Goal: Navigation & Orientation: Find specific page/section

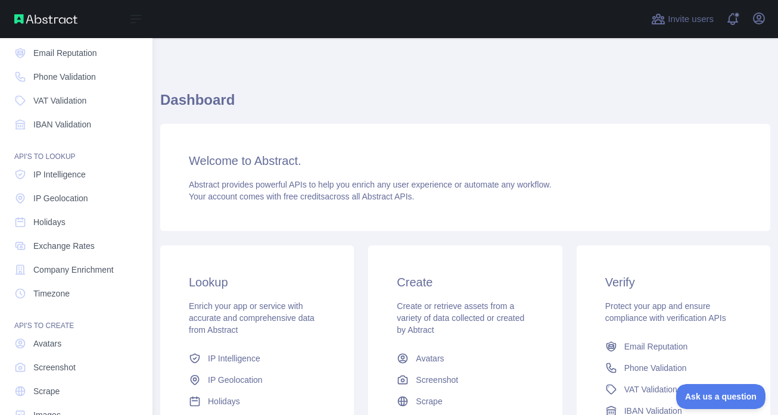
scroll to position [85, 0]
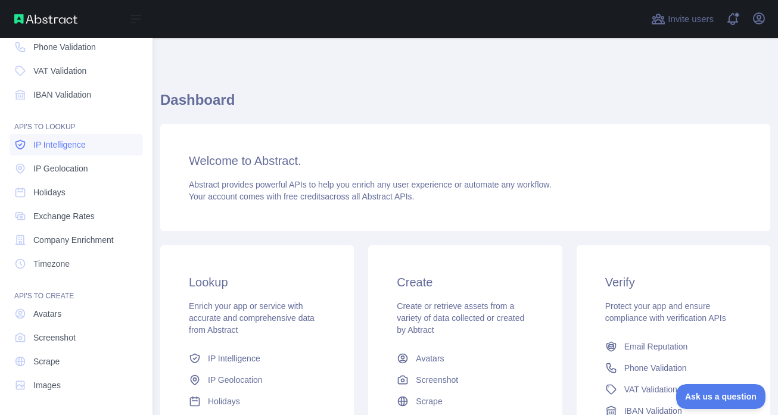
click at [58, 140] on span "IP Intelligence" at bounding box center [59, 145] width 52 height 12
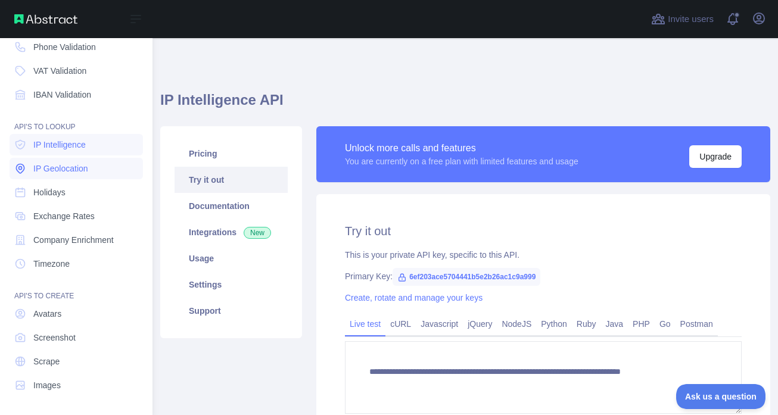
type textarea "**********"
click at [64, 161] on link "IP Geolocation" at bounding box center [77, 168] width 134 height 21
click at [64, 187] on span "Holidays" at bounding box center [49, 193] width 32 height 12
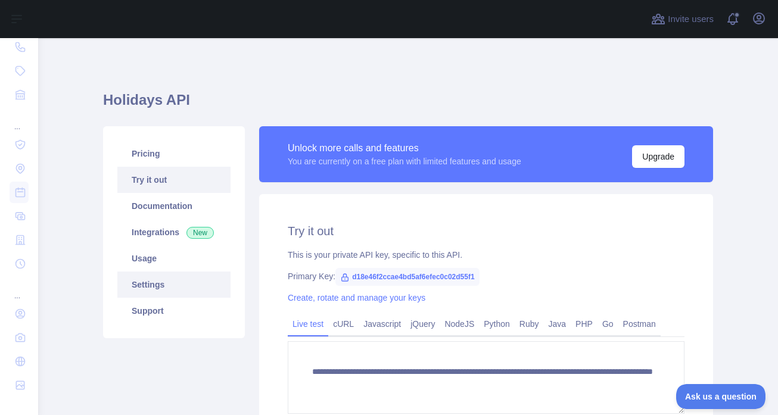
click at [173, 287] on link "Settings" at bounding box center [173, 285] width 113 height 26
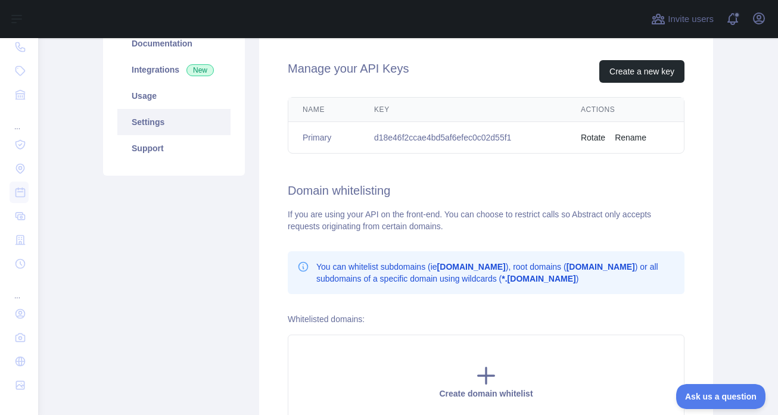
scroll to position [76, 0]
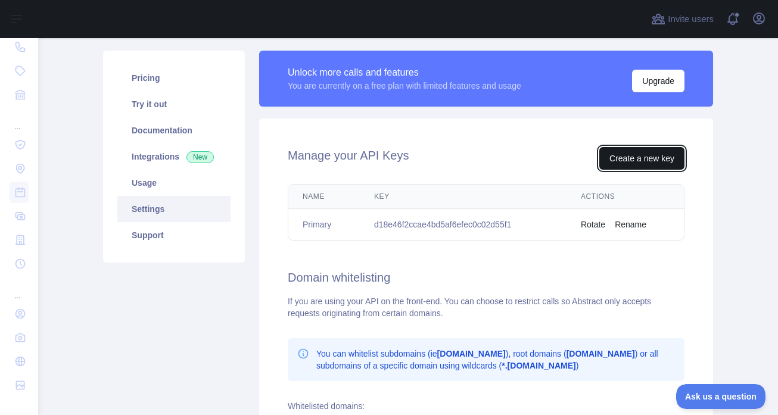
click at [640, 168] on button "Create a new key" at bounding box center [642, 158] width 85 height 23
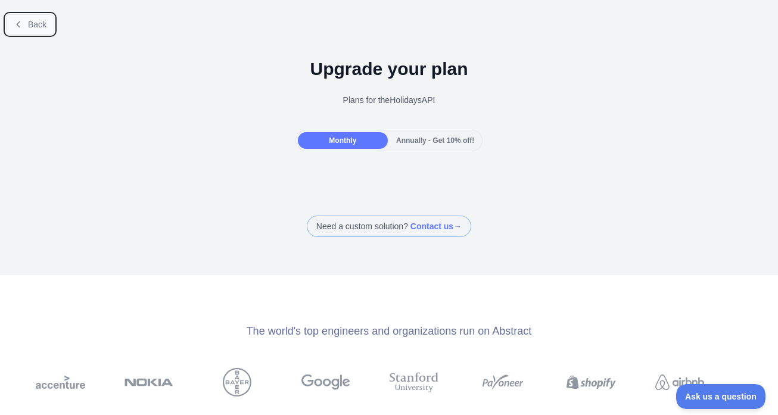
click at [31, 18] on button "Back" at bounding box center [30, 24] width 48 height 20
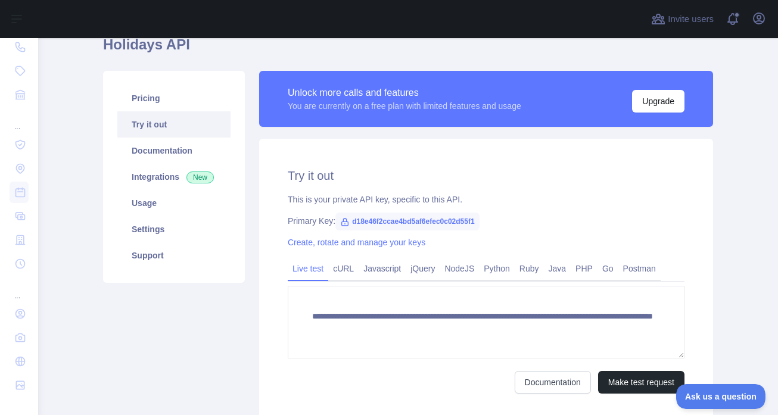
scroll to position [92, 0]
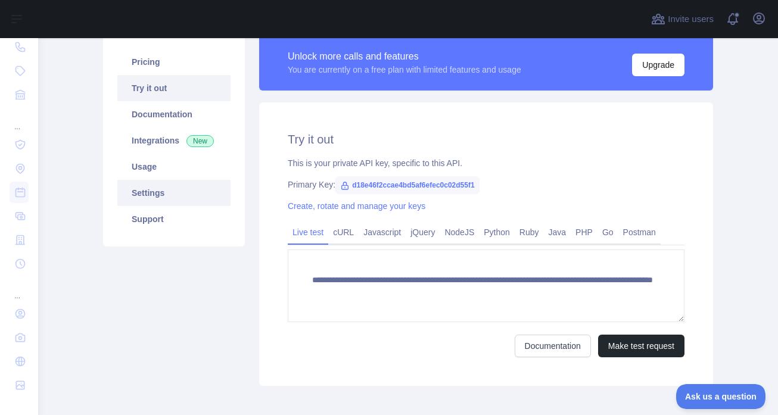
click at [146, 194] on link "Settings" at bounding box center [173, 193] width 113 height 26
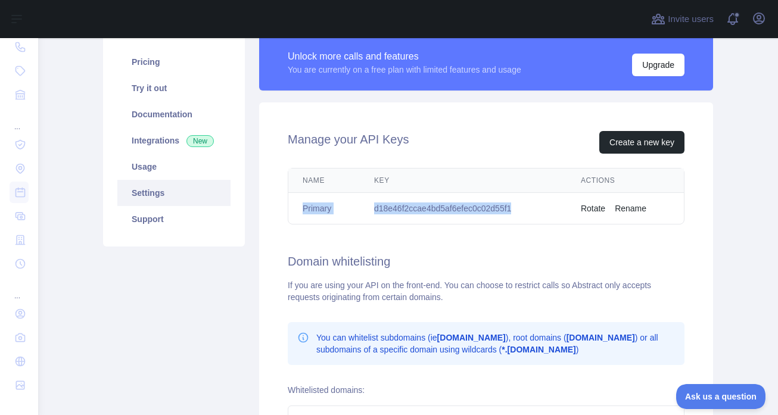
drag, startPoint x: 525, startPoint y: 209, endPoint x: 296, endPoint y: 200, distance: 229.1
click at [296, 200] on tr "Primary d18e46f2ccae4bd5af6efec0c02d55f1 Rotate Rename" at bounding box center [486, 209] width 396 height 32
copy tr "Primary d18e46f2ccae4bd5af6efec0c02d55f1"
click at [178, 164] on link "Usage" at bounding box center [173, 167] width 113 height 26
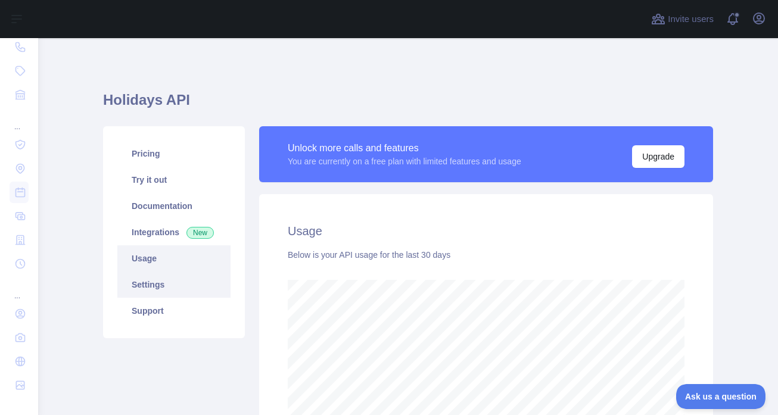
click at [169, 282] on link "Settings" at bounding box center [173, 285] width 113 height 26
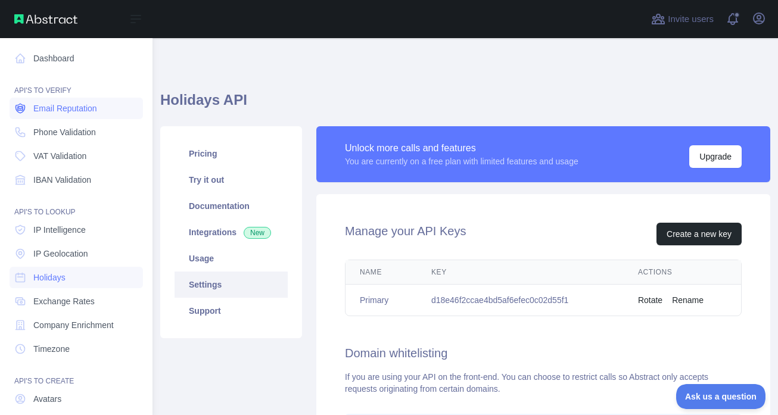
click at [72, 107] on span "Email Reputation" at bounding box center [65, 109] width 64 height 12
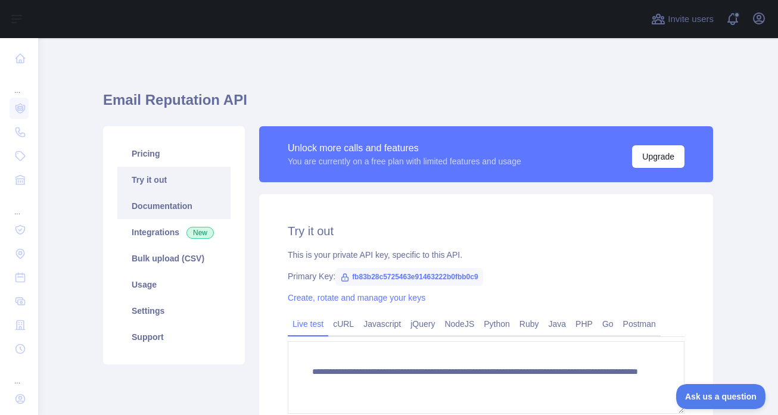
click at [178, 200] on link "Documentation" at bounding box center [173, 206] width 113 height 26
